Goal: Transaction & Acquisition: Purchase product/service

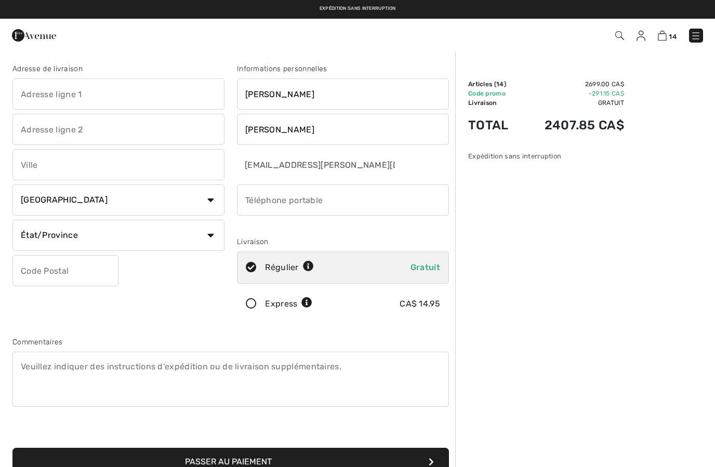
click at [58, 99] on input "text" at bounding box center [118, 93] width 212 height 31
type input "[STREET_ADDRESS]"
type input "Alma"
select select "QC"
type input "G8E1B3"
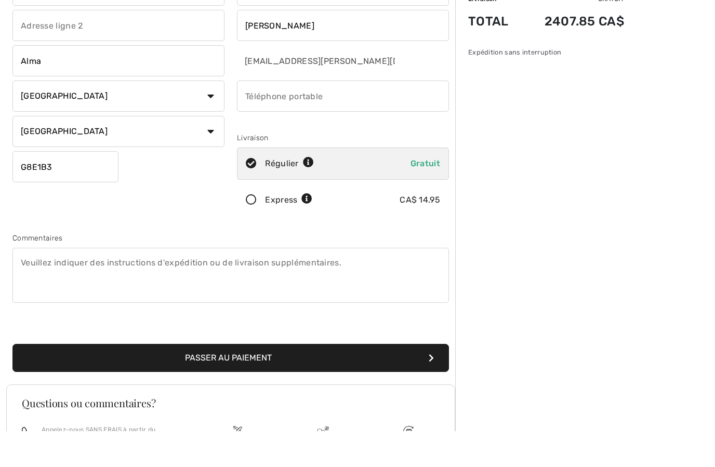
scroll to position [69, 0]
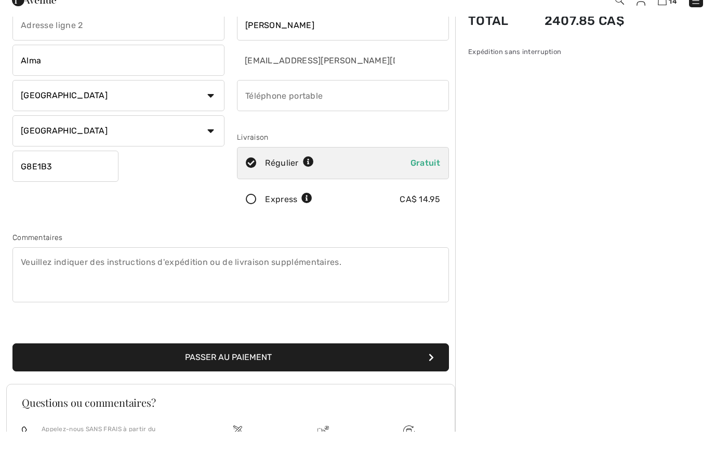
click at [205, 379] on button "Passer au paiement" at bounding box center [230, 393] width 436 height 28
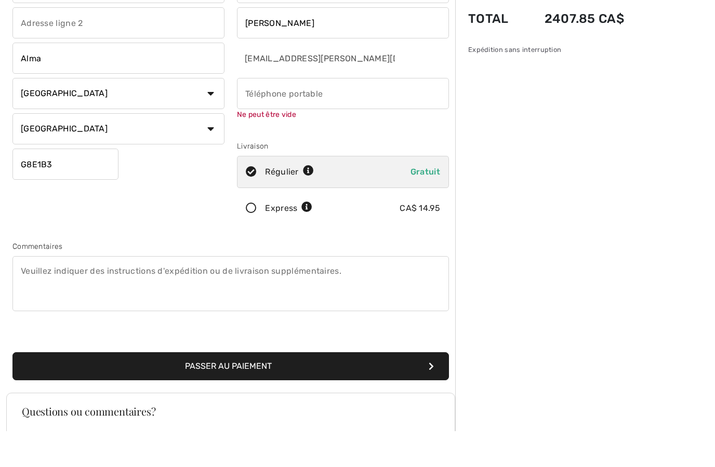
scroll to position [110, 0]
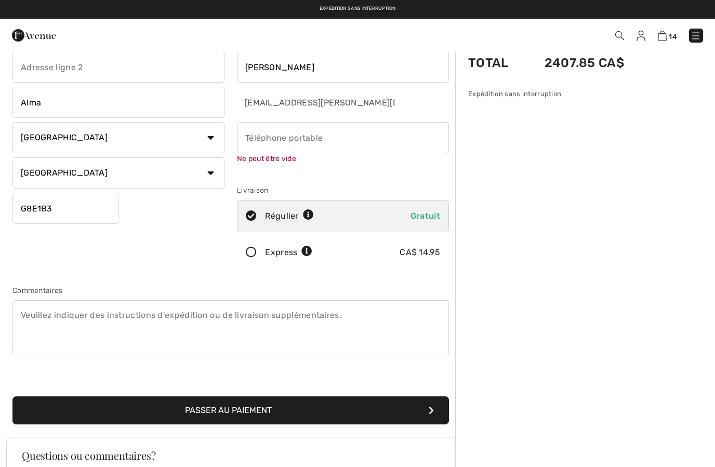
click at [260, 138] on input "phone" at bounding box center [343, 137] width 212 height 31
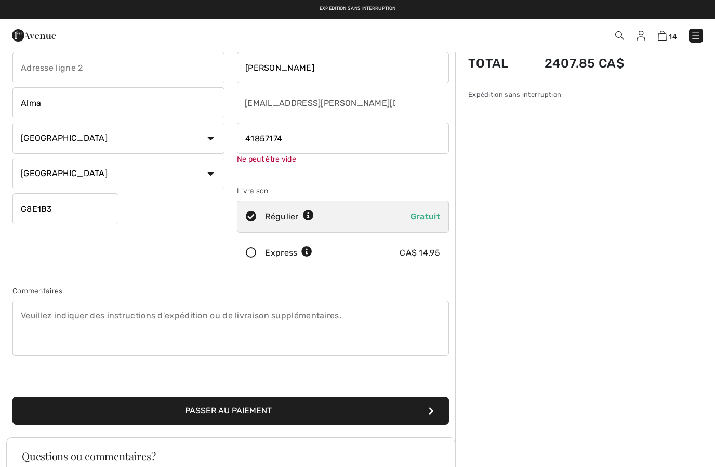
type input "4185717419"
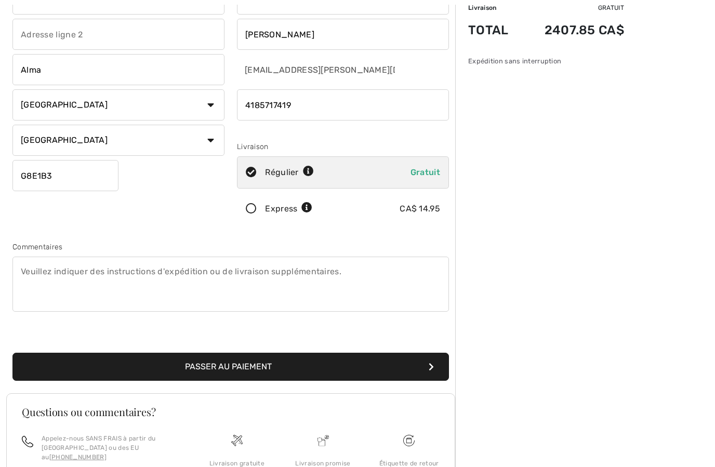
scroll to position [156, 0]
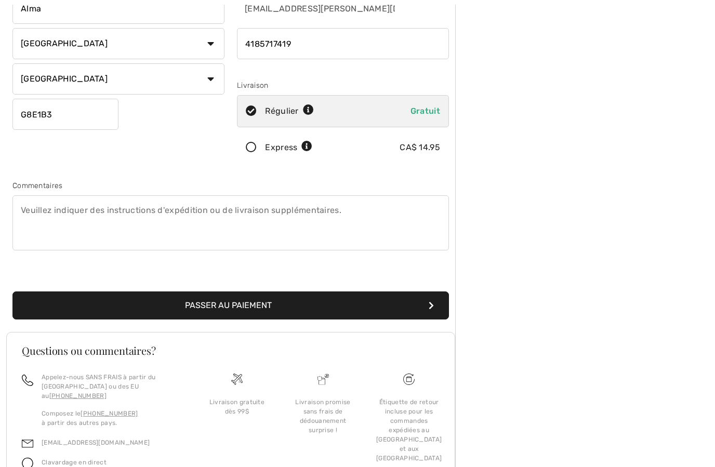
click at [174, 299] on button "Passer au paiement" at bounding box center [230, 306] width 436 height 28
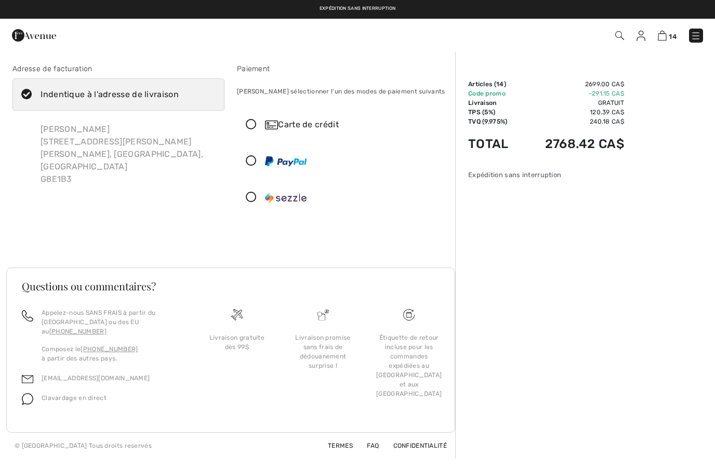
click at [249, 156] on icon at bounding box center [251, 161] width 28 height 11
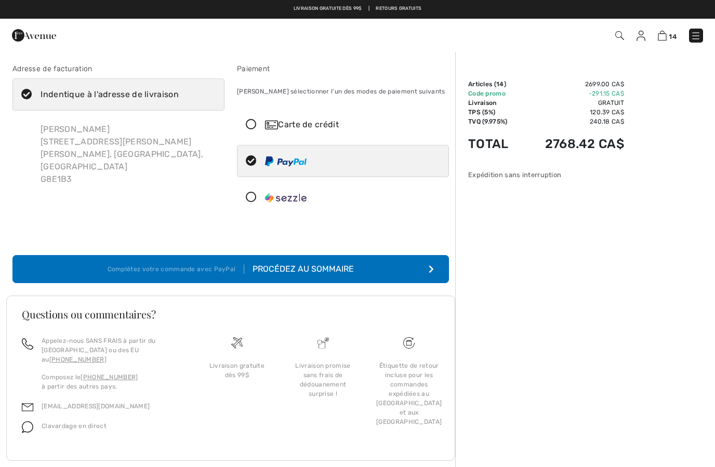
click at [331, 272] on div "Procédez au sommaire" at bounding box center [299, 269] width 110 height 12
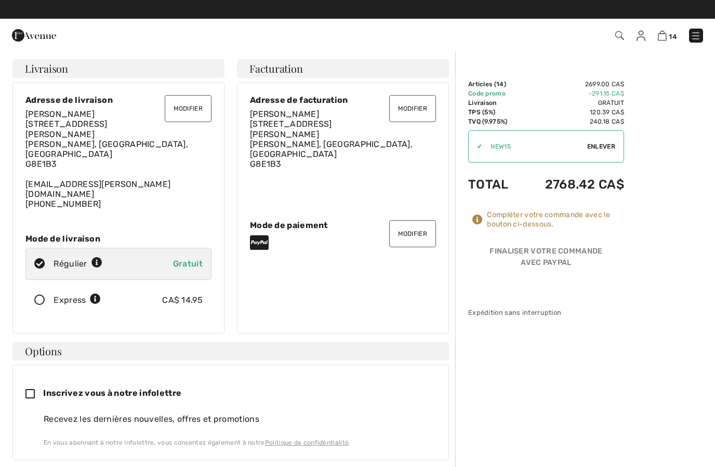
click at [586, 141] on div "✔ Utiliser Enlever" at bounding box center [546, 146] width 156 height 32
click at [598, 149] on span "Enlever" at bounding box center [601, 146] width 28 height 9
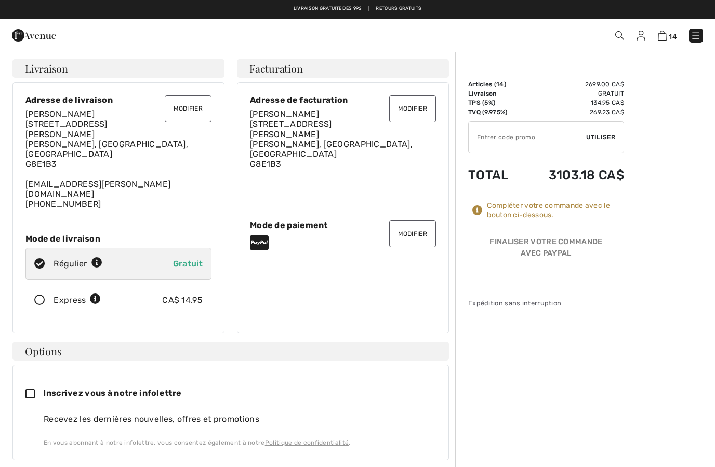
click at [509, 142] on input "TEXT" at bounding box center [526, 137] width 117 height 31
type input "NEW15"
click at [598, 142] on div "✔ Utiliser Enlever" at bounding box center [546, 137] width 156 height 32
click at [594, 139] on span "Utiliser" at bounding box center [600, 136] width 29 height 9
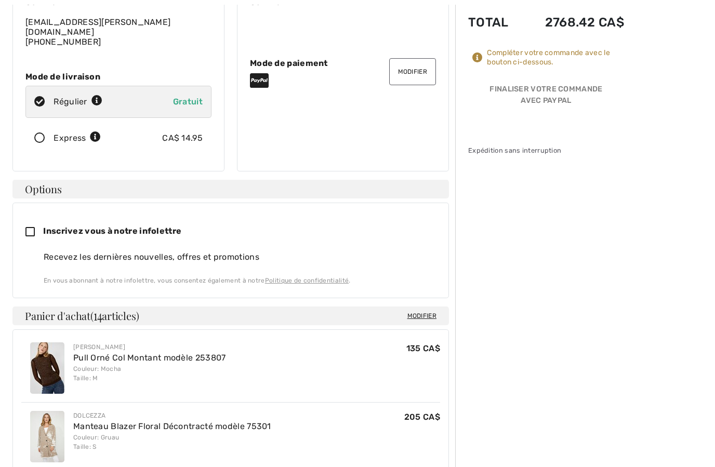
scroll to position [159, 0]
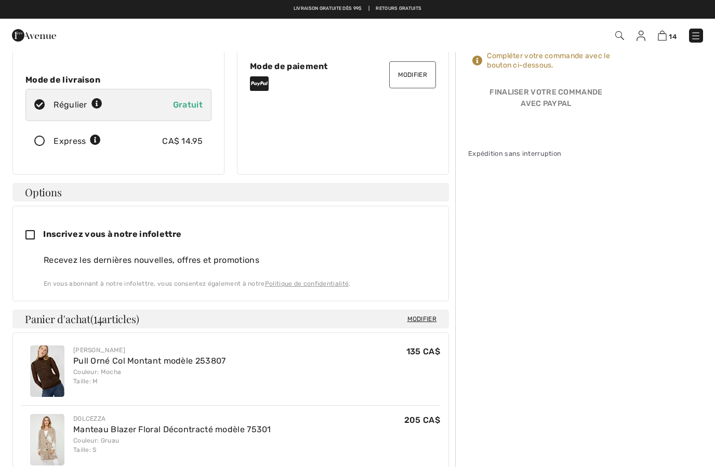
click at [31, 225] on div "Inscrivez vous à notre infolettre" at bounding box center [230, 234] width 410 height 31
checkbox input "true"
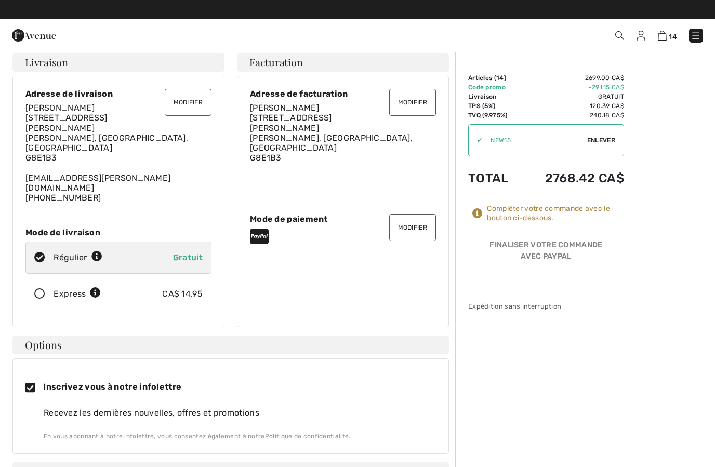
scroll to position [0, 0]
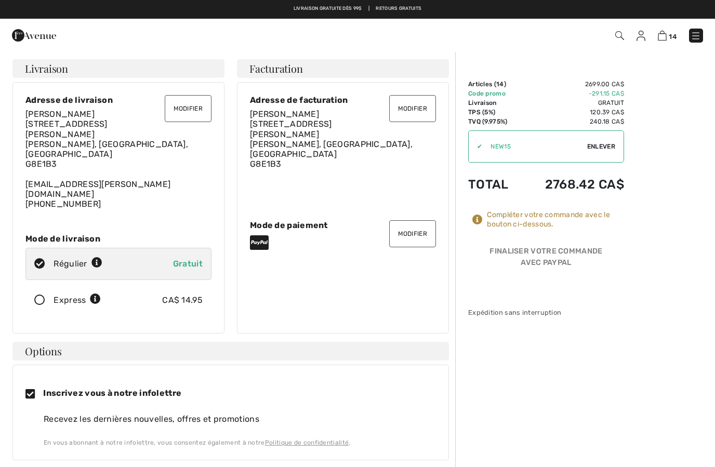
click at [697, 35] on img at bounding box center [695, 36] width 10 height 10
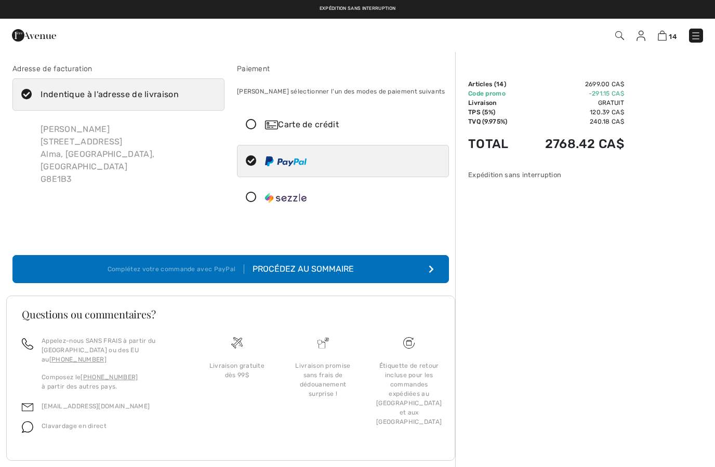
click at [332, 128] on div "Carte de crédit" at bounding box center [353, 124] width 177 height 12
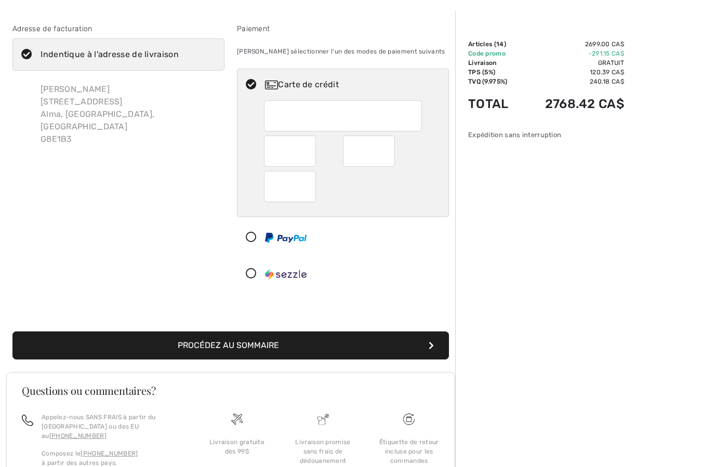
scroll to position [41, 0]
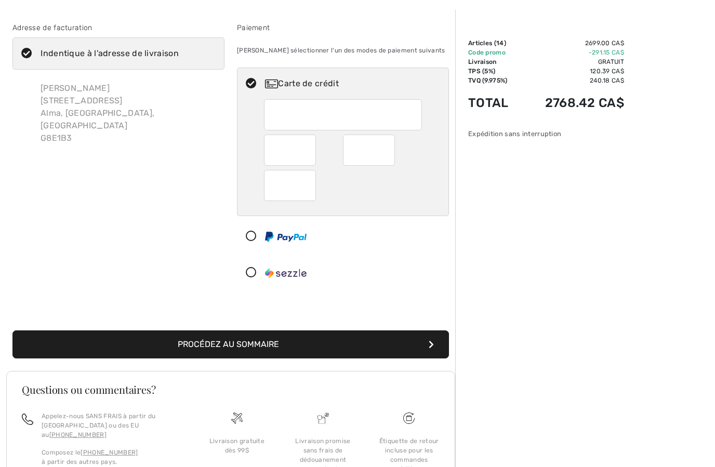
click at [396, 350] on button "Procédez au sommaire" at bounding box center [230, 344] width 436 height 28
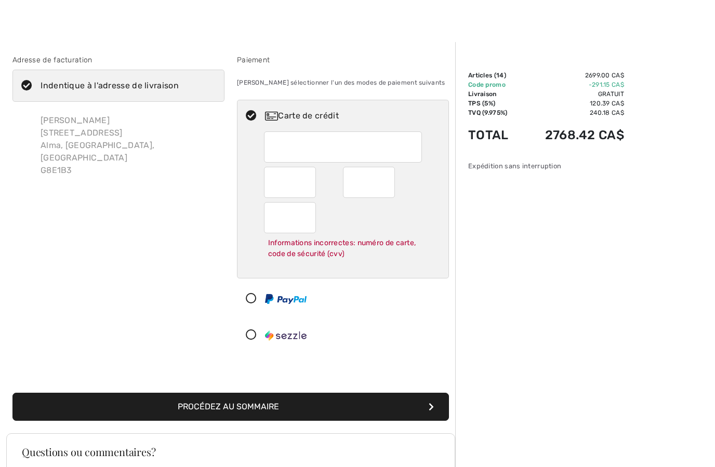
scroll to position [0, 0]
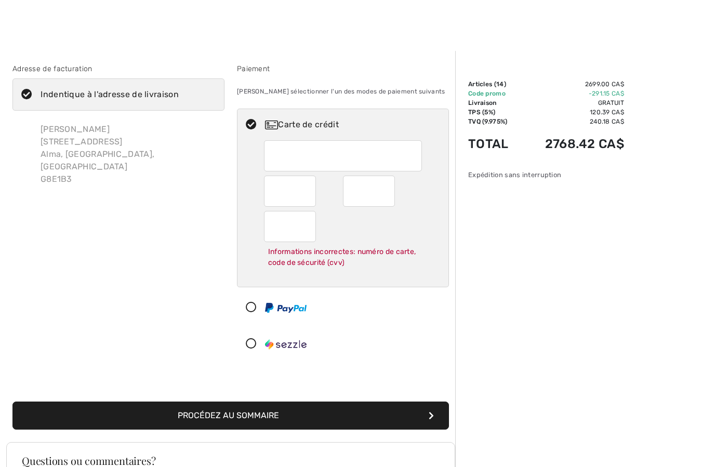
click at [300, 313] on img at bounding box center [286, 308] width 42 height 10
radio input "true"
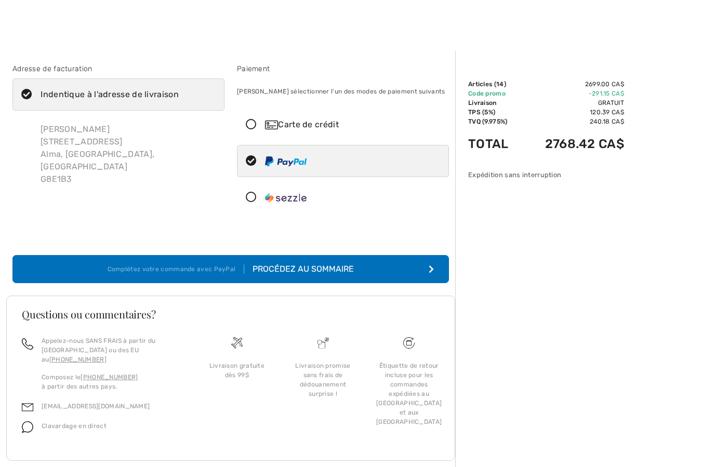
click at [492, 98] on td "Code promo" at bounding box center [494, 93] width 52 height 9
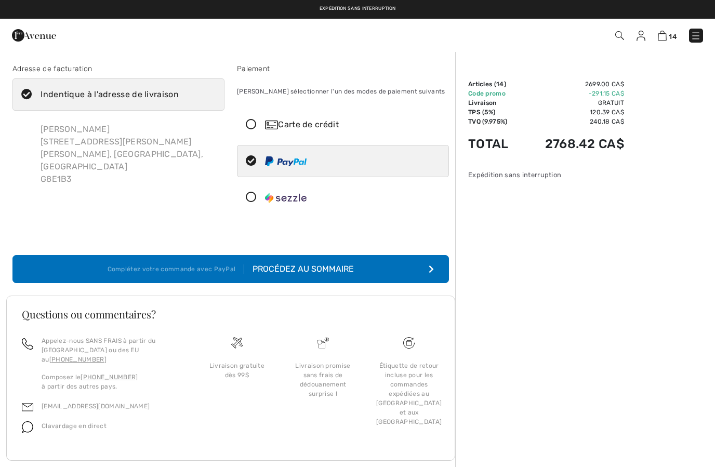
click at [31, 40] on img at bounding box center [34, 35] width 44 height 21
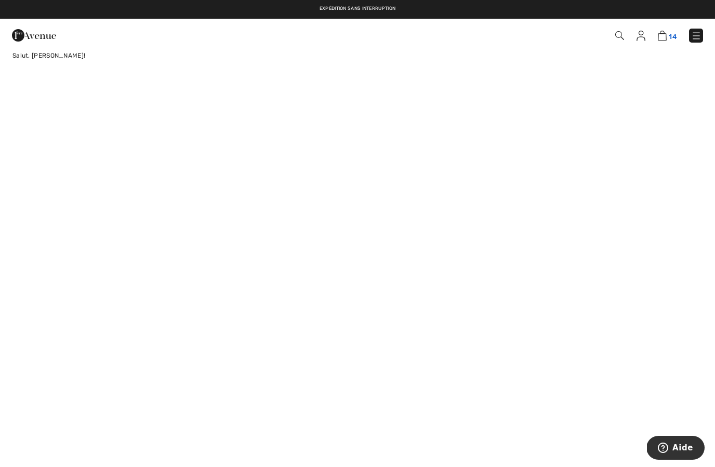
click at [664, 39] on img at bounding box center [661, 36] width 9 height 10
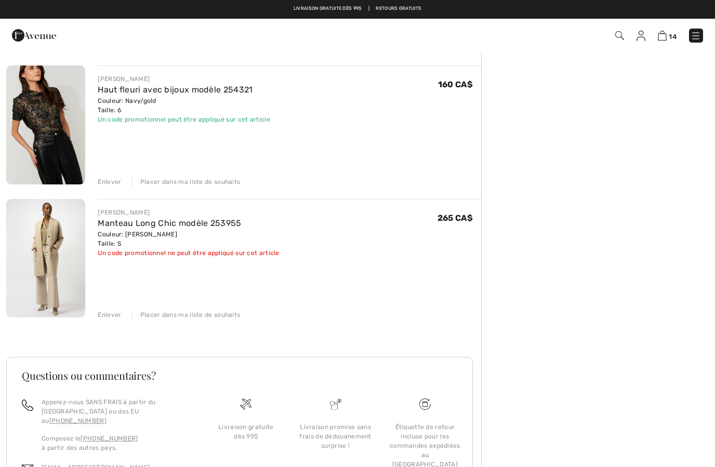
scroll to position [1650, 0]
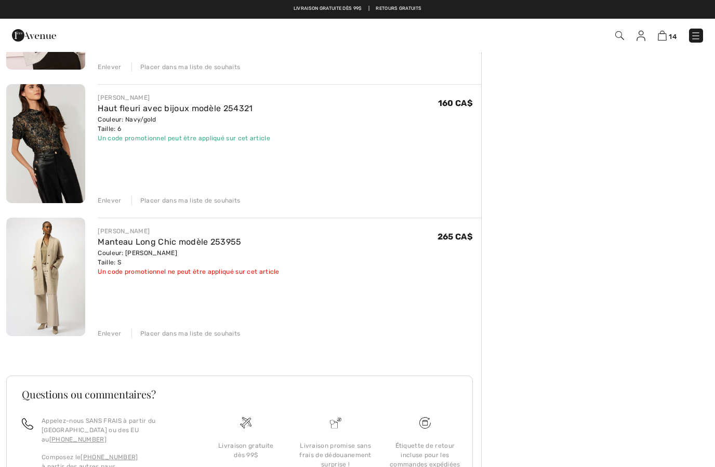
click at [113, 334] on div "Enlever" at bounding box center [109, 333] width 23 height 9
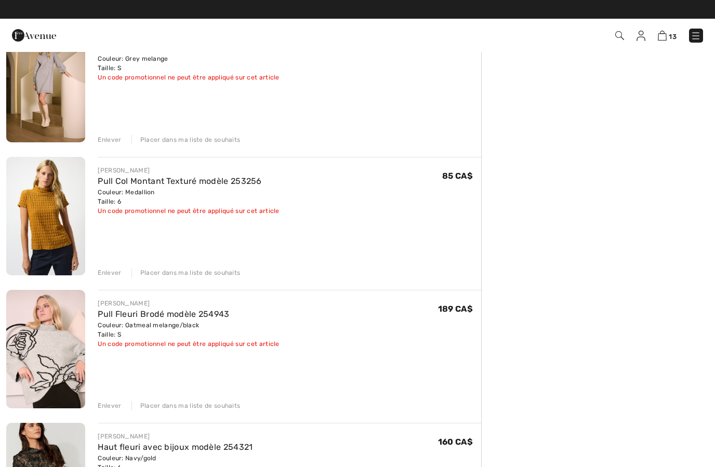
scroll to position [1309, 0]
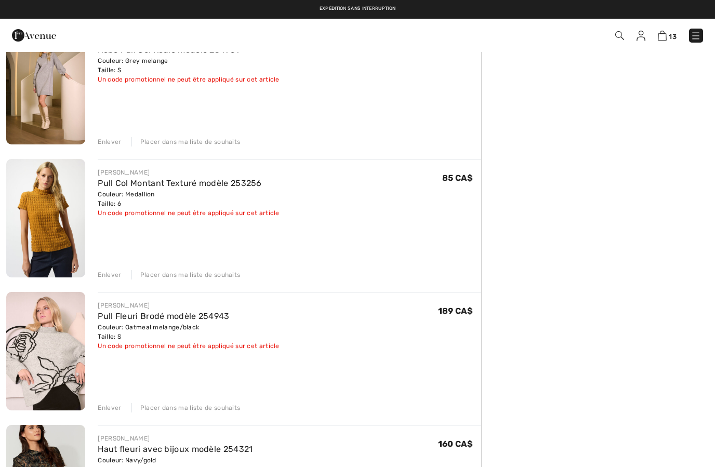
click at [103, 404] on div "Enlever" at bounding box center [109, 407] width 23 height 9
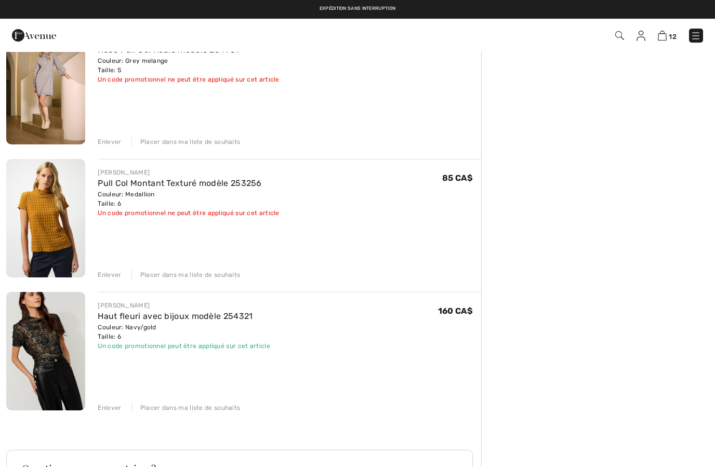
click at [116, 272] on div "Enlever" at bounding box center [109, 274] width 23 height 9
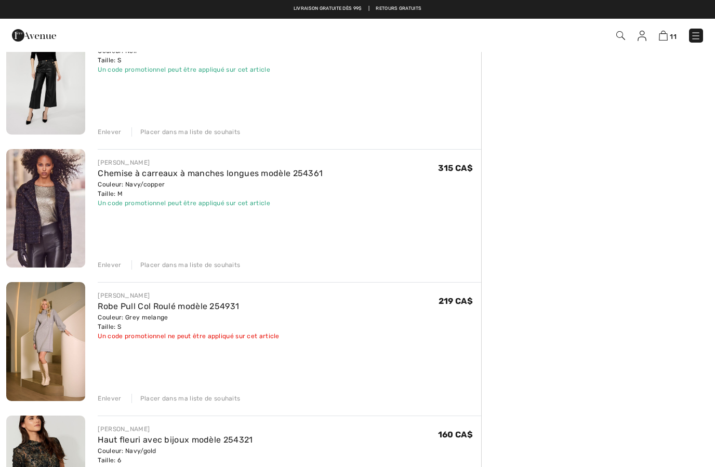
scroll to position [1054, 0]
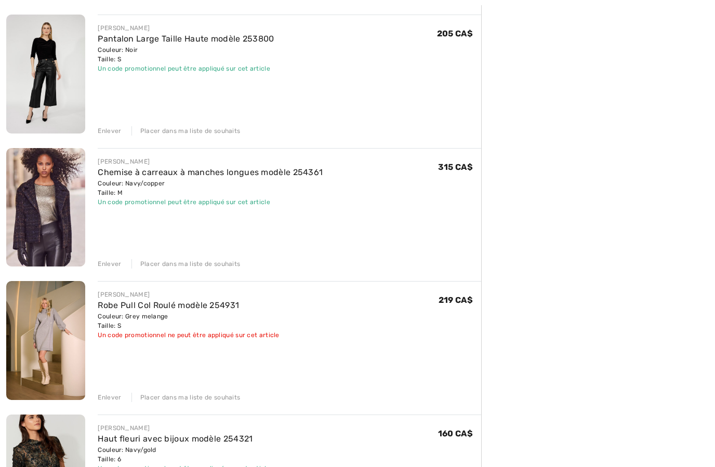
click at [111, 397] on div "Enlever" at bounding box center [109, 397] width 23 height 9
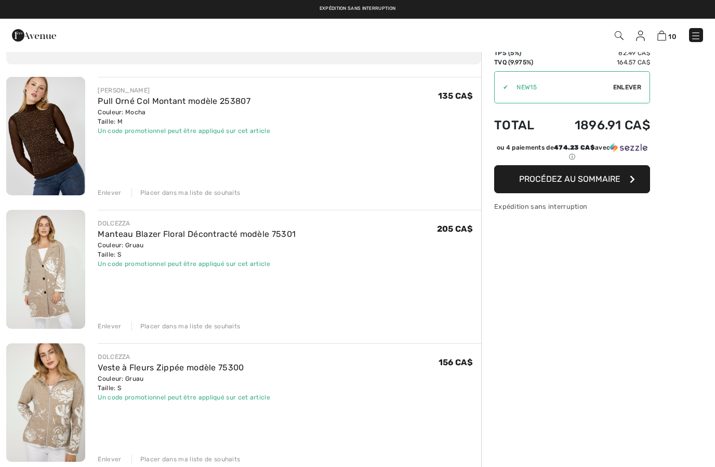
scroll to position [0, 0]
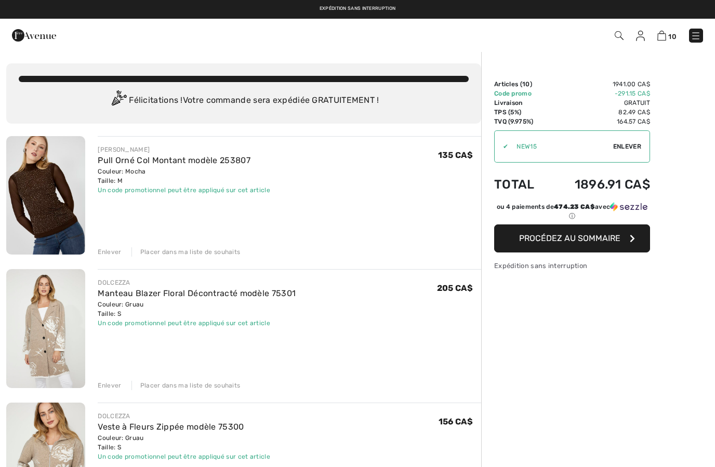
click at [599, 238] on span "Procédez au sommaire" at bounding box center [569, 238] width 101 height 10
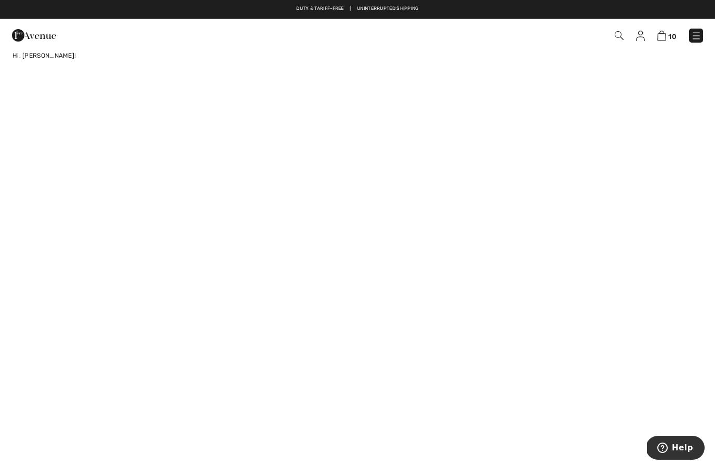
click at [696, 36] on img at bounding box center [696, 36] width 10 height 10
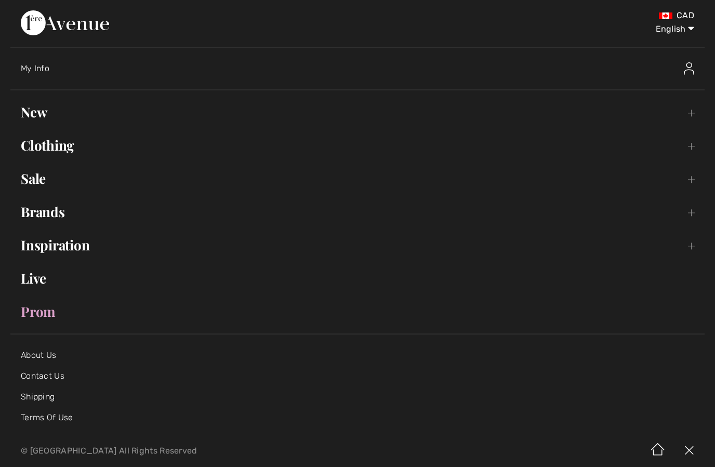
click at [684, 35] on select "English Français" at bounding box center [667, 26] width 54 height 31
select select "/fr/"
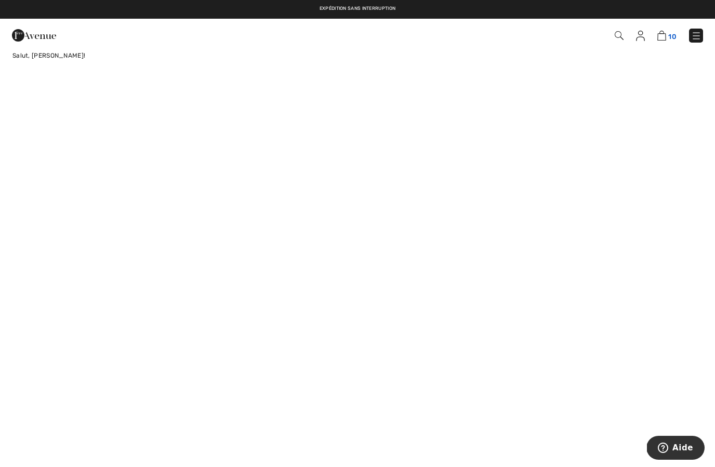
click at [664, 34] on img at bounding box center [661, 36] width 9 height 10
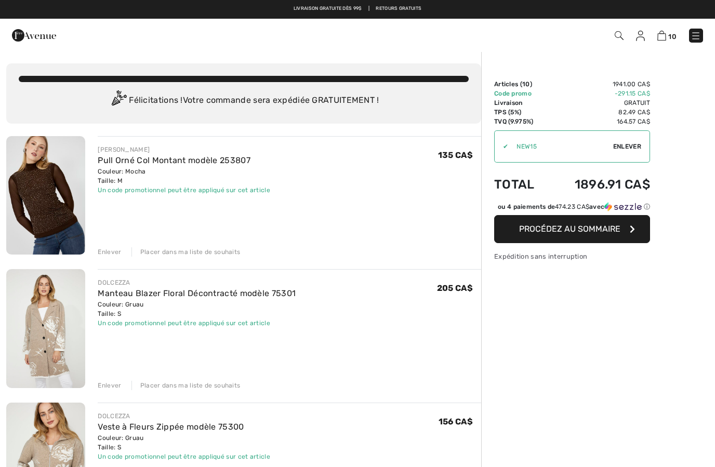
click at [39, 321] on img at bounding box center [45, 328] width 79 height 118
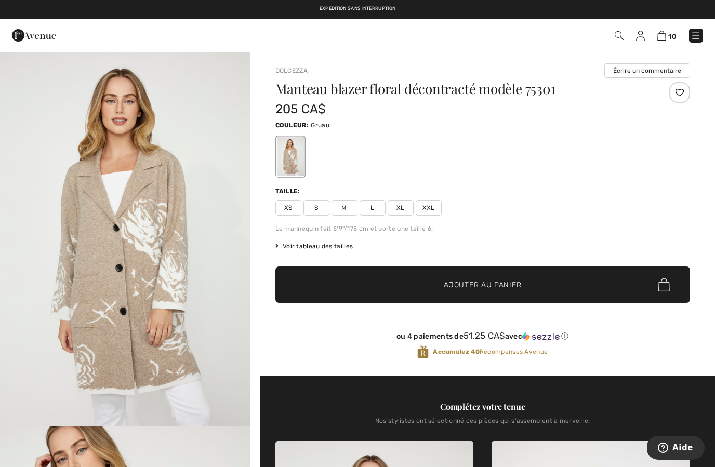
click at [664, 47] on div "10 Commander" at bounding box center [357, 35] width 715 height 33
click at [658, 45] on div "10 Commander" at bounding box center [505, 35] width 412 height 21
click at [665, 38] on img at bounding box center [661, 36] width 9 height 10
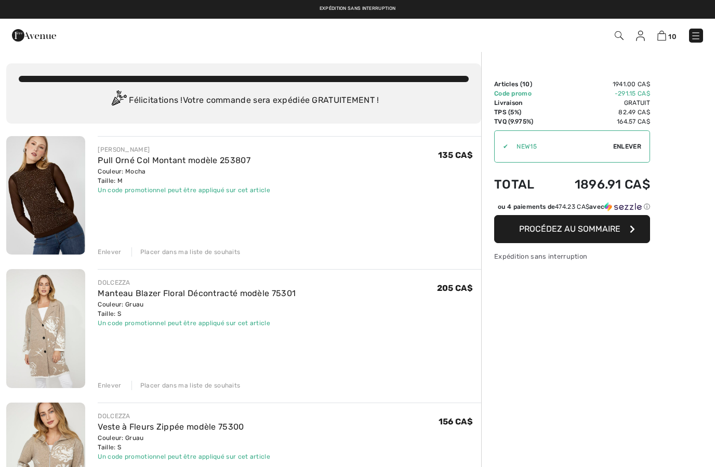
click at [590, 234] on span "Procédez au sommaire" at bounding box center [569, 229] width 101 height 10
